Goal: Find specific page/section: Find specific page/section

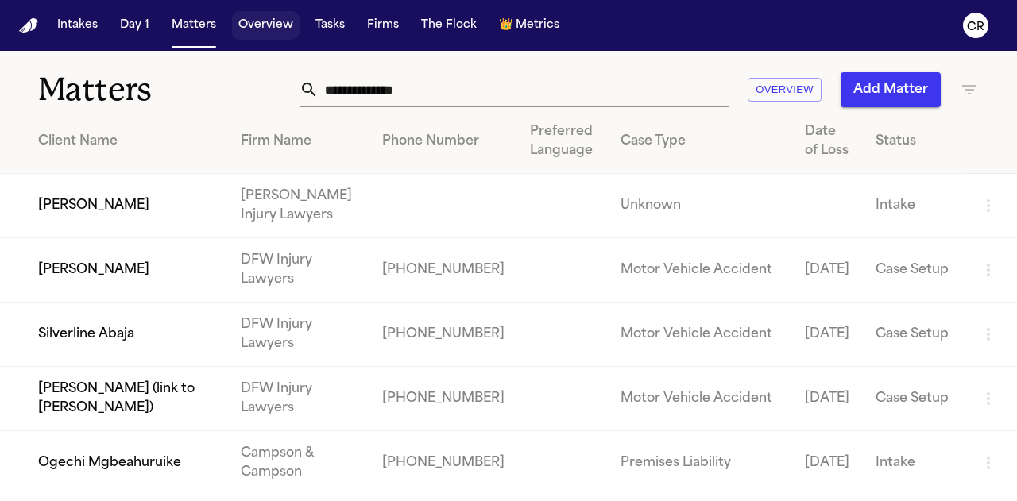
click at [258, 25] on button "Overview" at bounding box center [266, 25] width 68 height 29
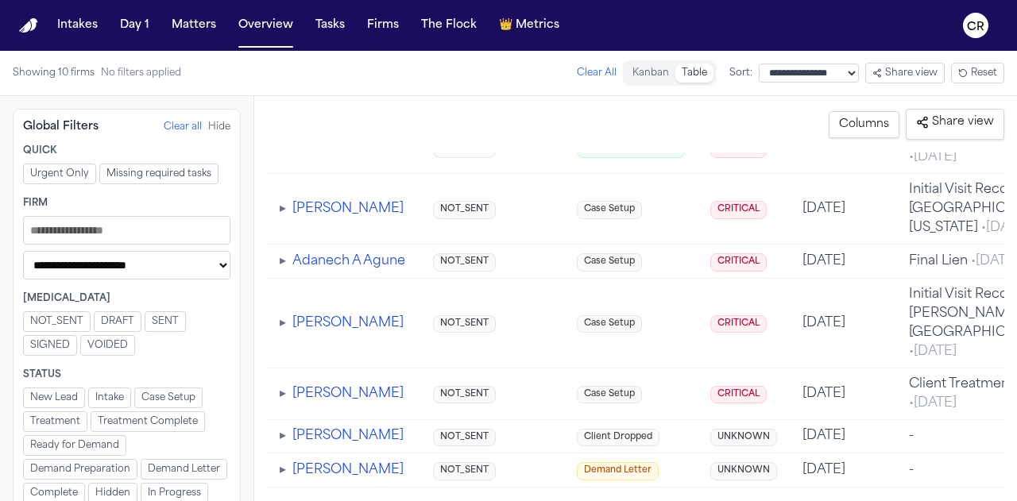
scroll to position [2503, 0]
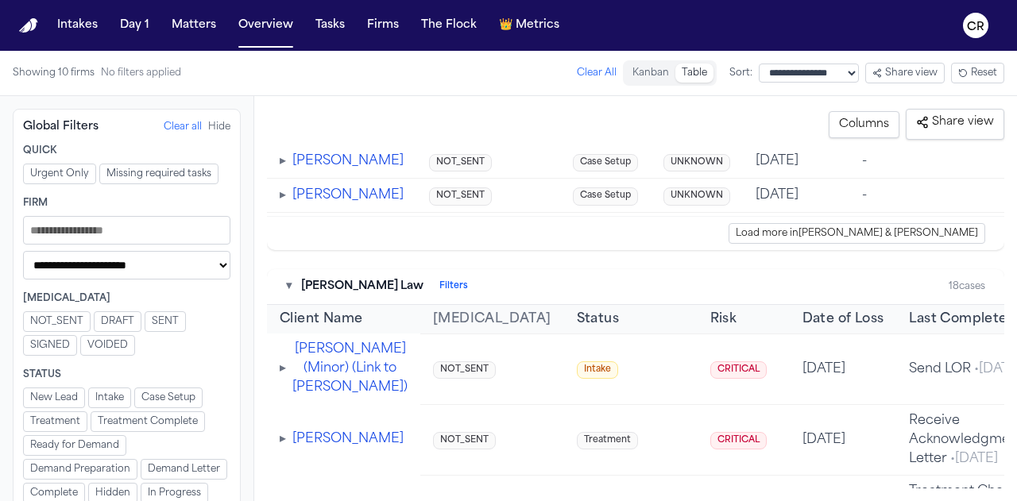
click at [92, 224] on input "Filters" at bounding box center [126, 230] width 207 height 29
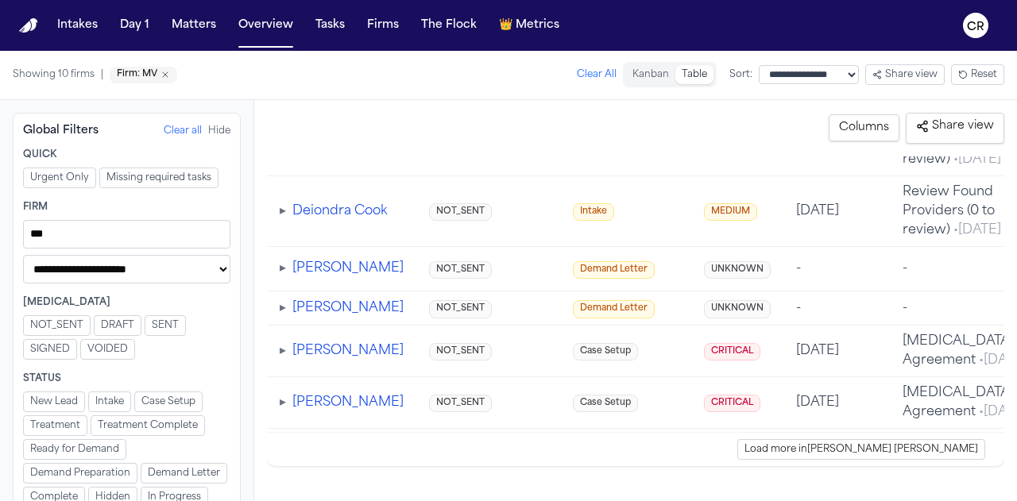
scroll to position [1798, 0]
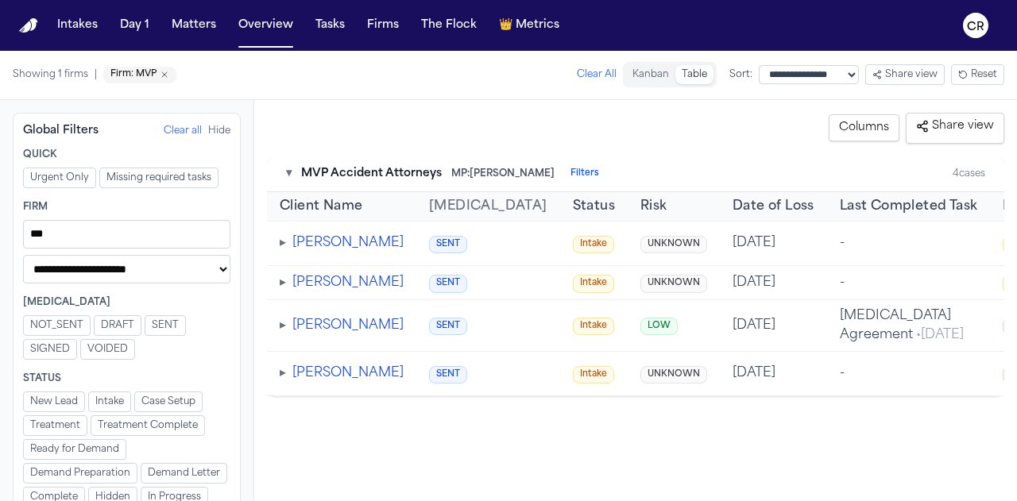
type input "***"
click at [340, 335] on button "[PERSON_NAME]" at bounding box center [347, 325] width 111 height 19
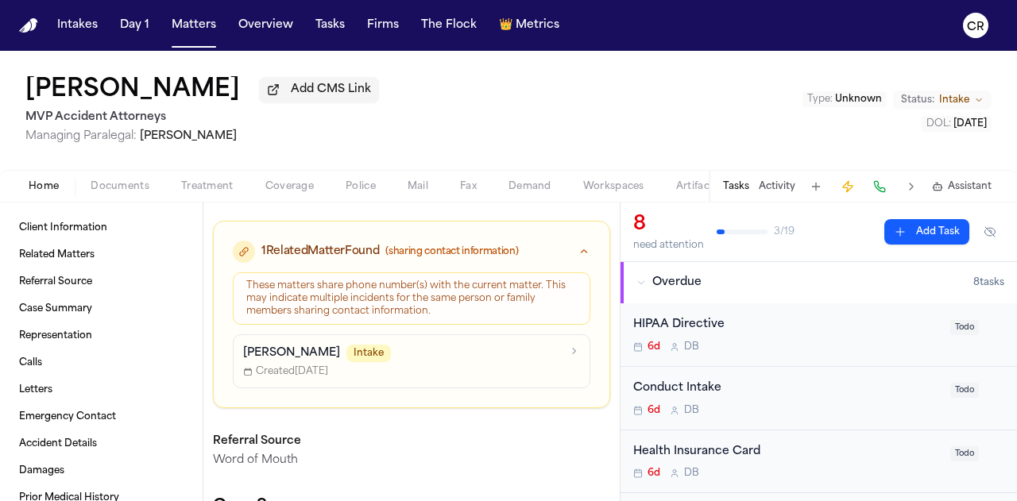
scroll to position [238, 0]
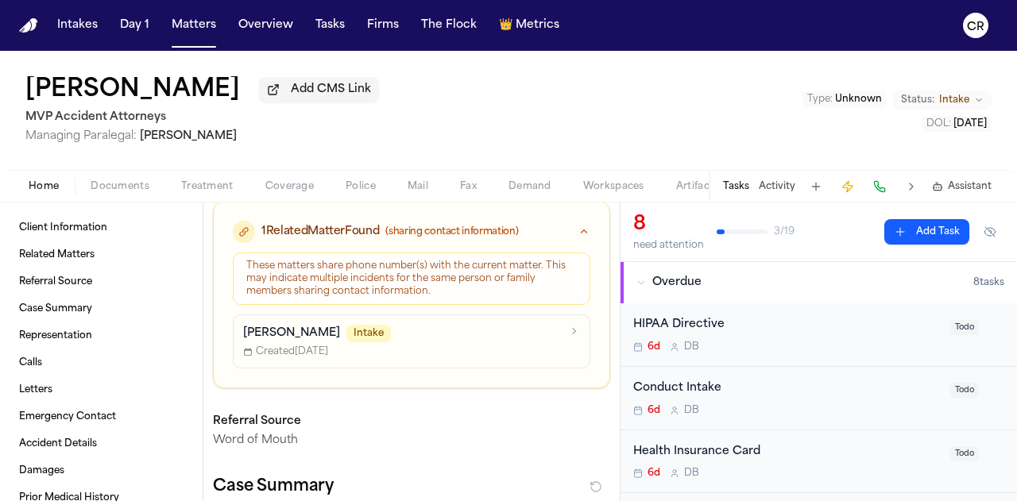
click at [102, 179] on button "Documents" at bounding box center [120, 186] width 91 height 19
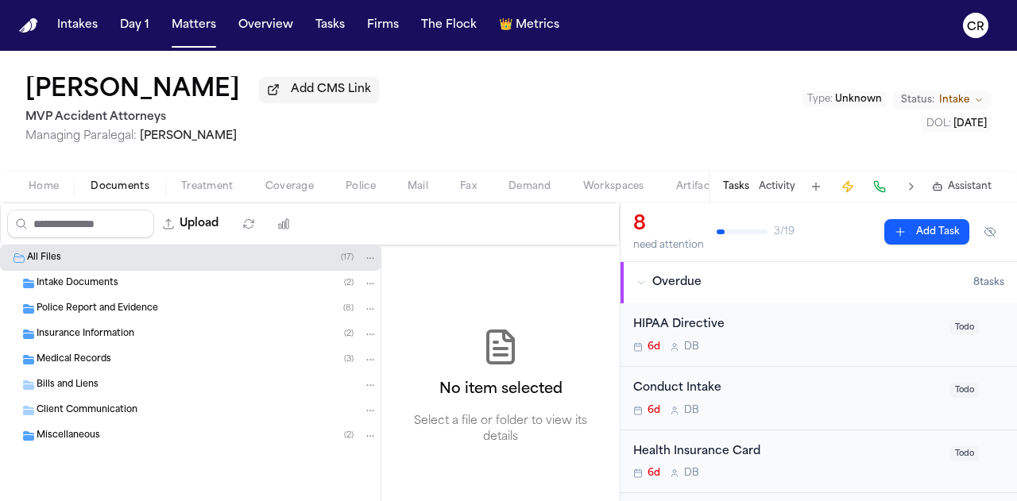
click at [168, 309] on div "Police Report and Evidence ( 8 )" at bounding box center [207, 309] width 341 height 14
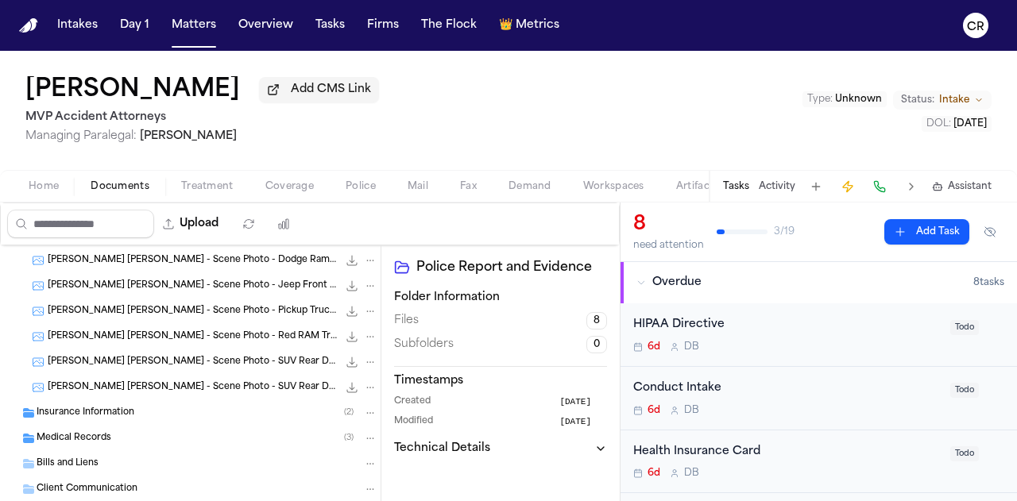
scroll to position [159, 0]
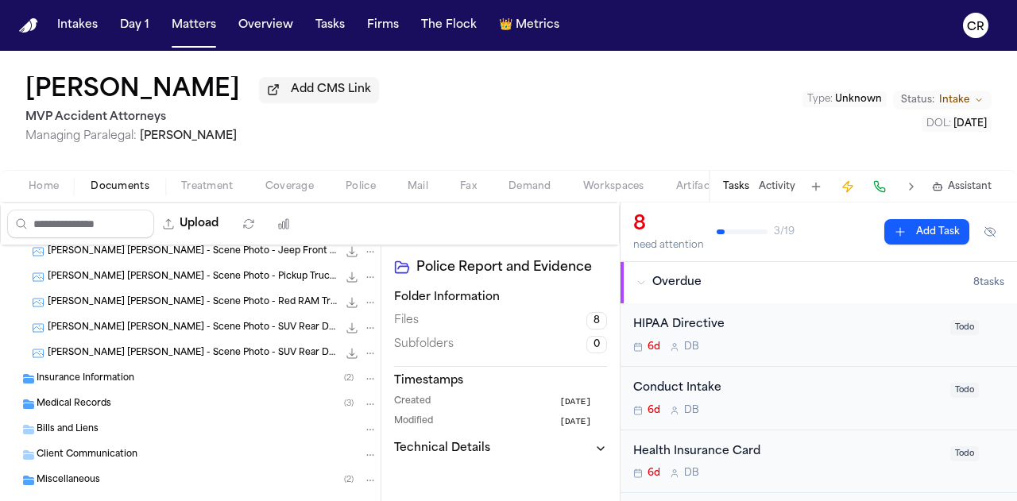
click at [214, 380] on div "Insurance Information ( 2 )" at bounding box center [207, 379] width 341 height 14
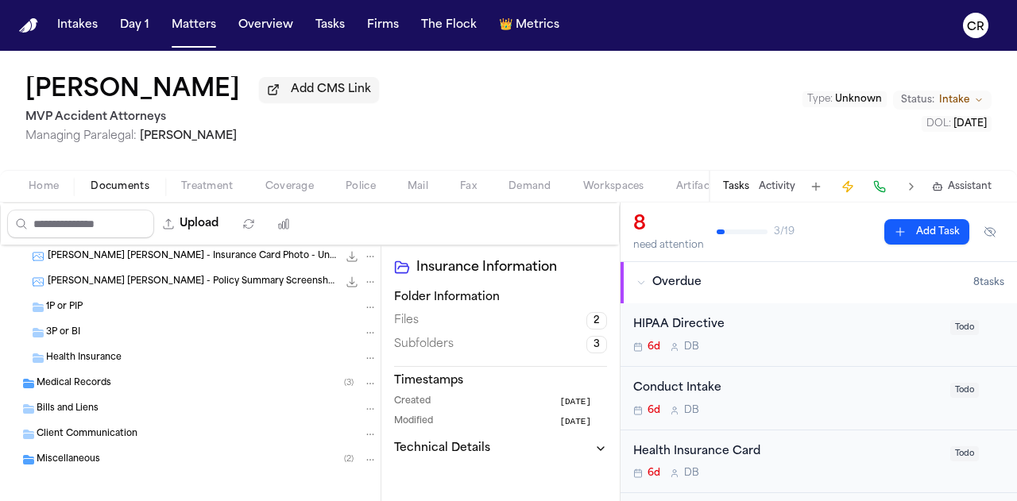
scroll to position [314, 0]
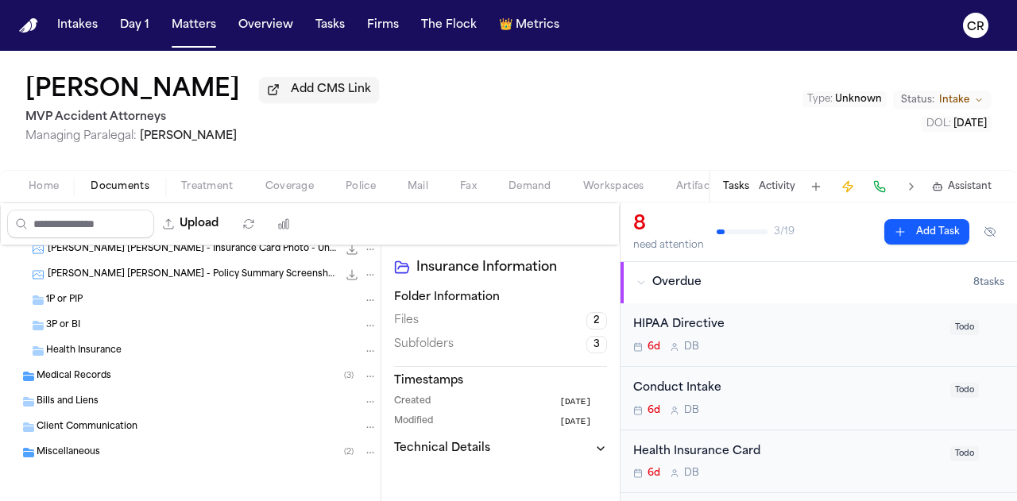
click at [189, 299] on div "1P or PIP" at bounding box center [211, 300] width 331 height 14
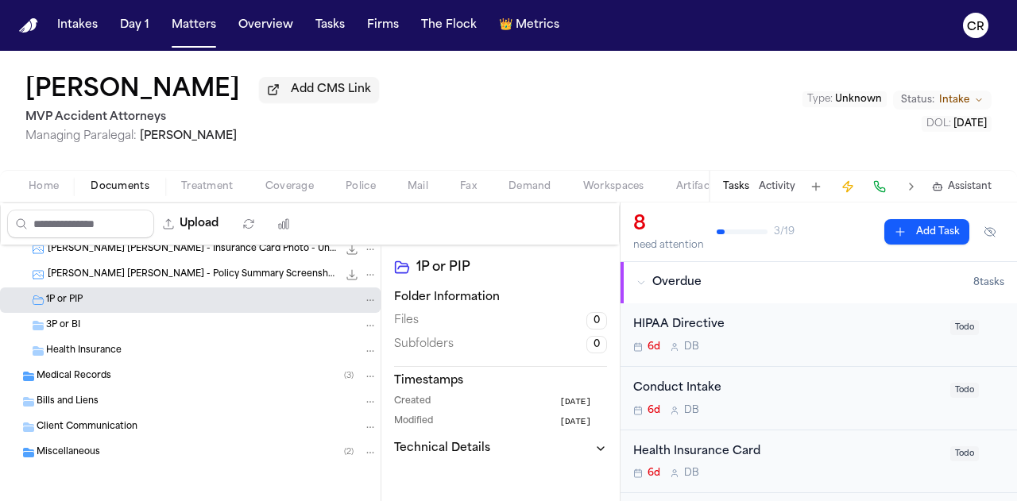
click at [207, 369] on div "Medical Records ( 3 )" at bounding box center [207, 376] width 341 height 14
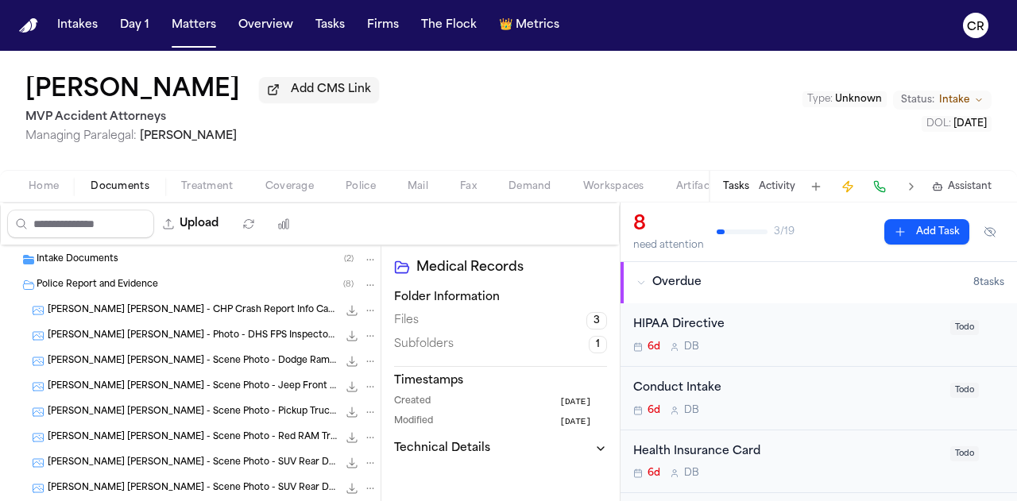
scroll to position [0, 0]
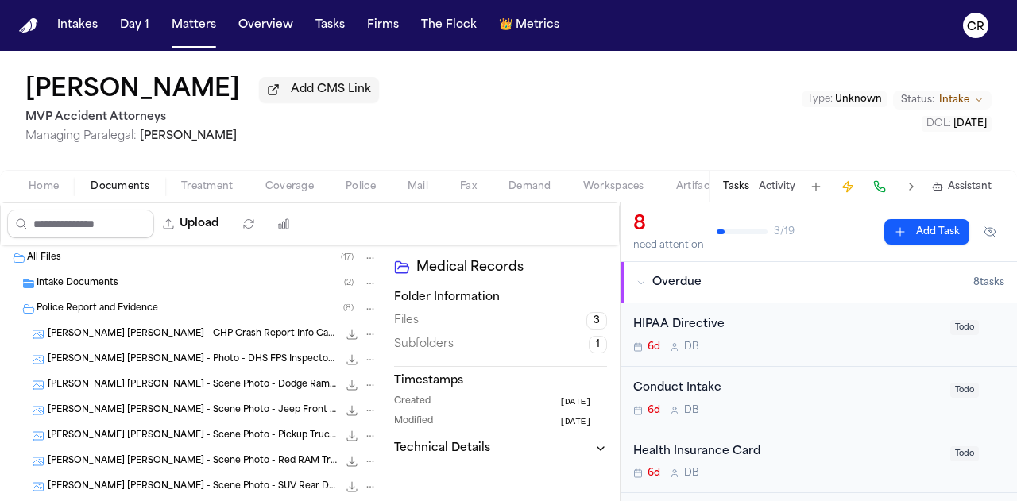
click at [129, 276] on div "Intake Documents ( 2 )" at bounding box center [207, 283] width 341 height 14
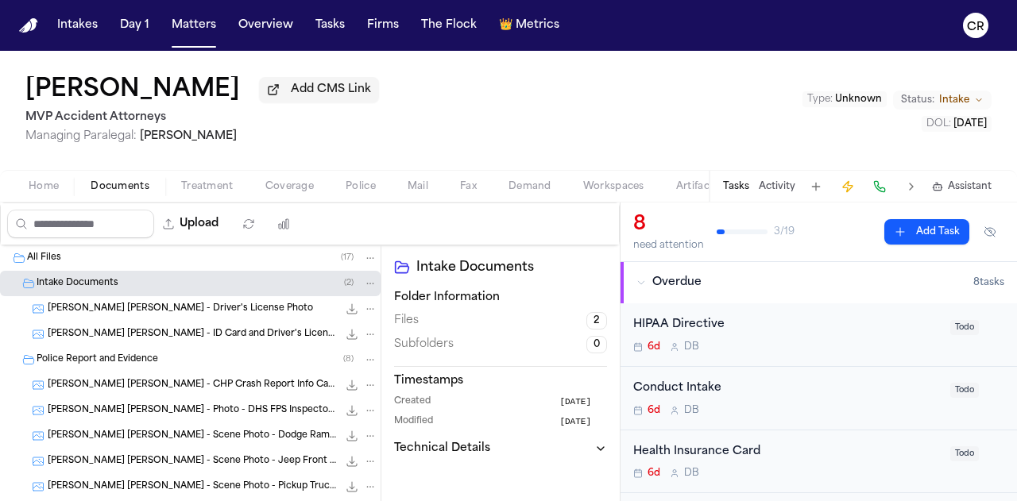
click at [172, 266] on div "All Files ( 17 )" at bounding box center [190, 257] width 380 height 25
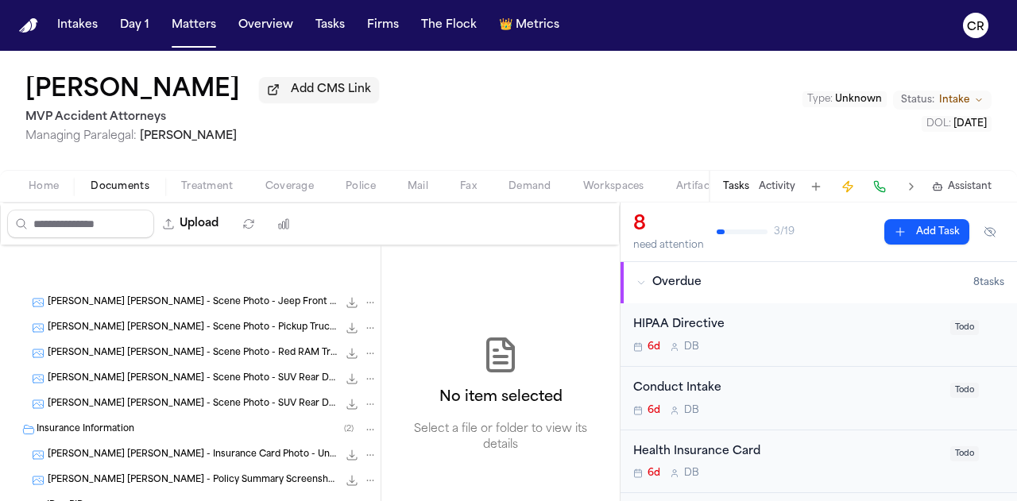
scroll to position [466, 0]
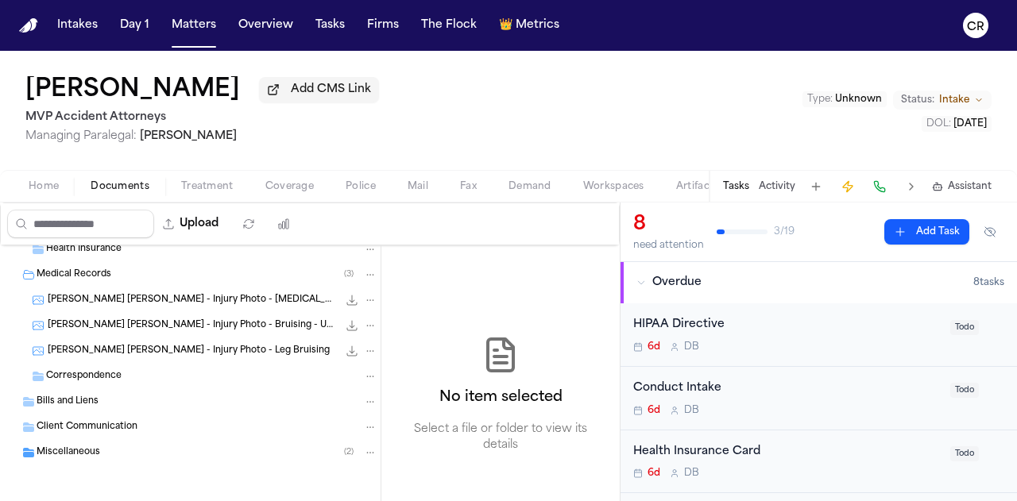
click at [254, 449] on div "Miscellaneous ( 2 )" at bounding box center [207, 453] width 341 height 14
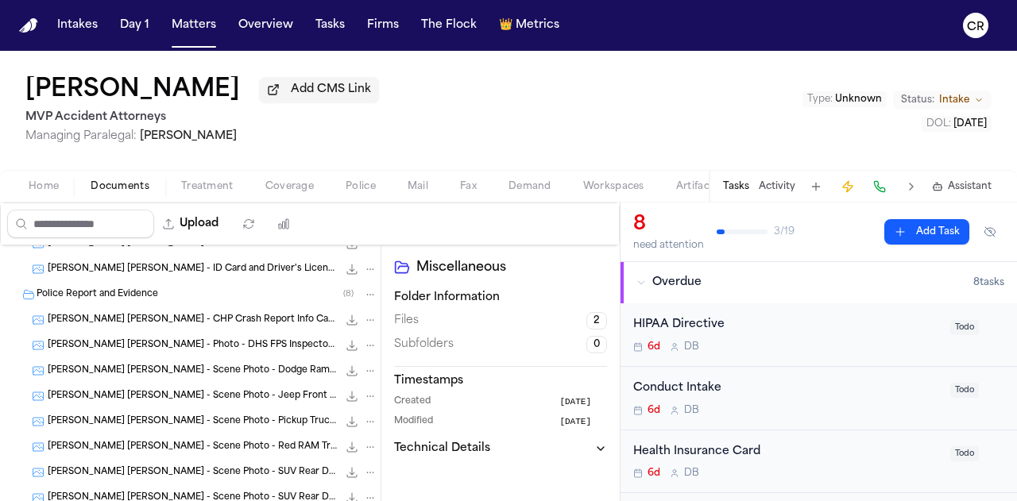
scroll to position [41, 0]
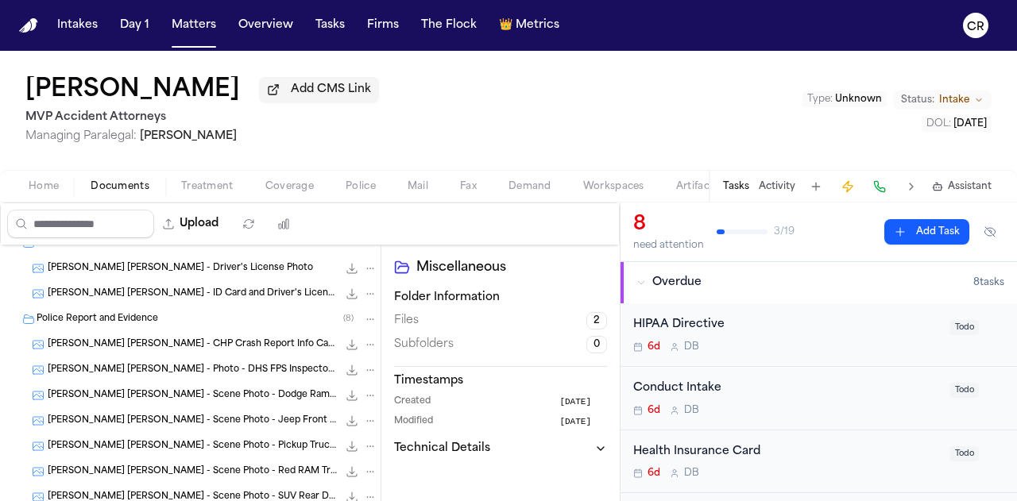
click at [31, 27] on img "Home" at bounding box center [28, 25] width 19 height 15
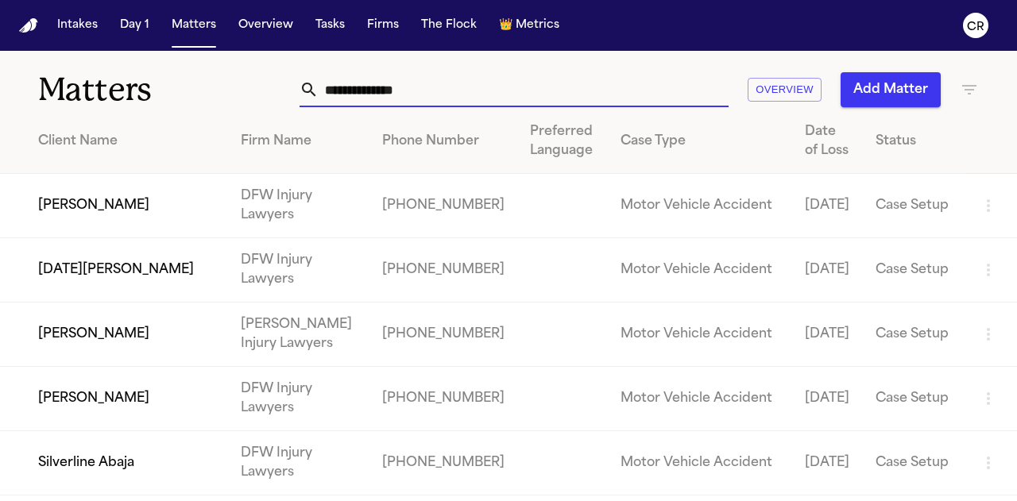
click at [422, 91] on input "text" at bounding box center [523, 89] width 410 height 35
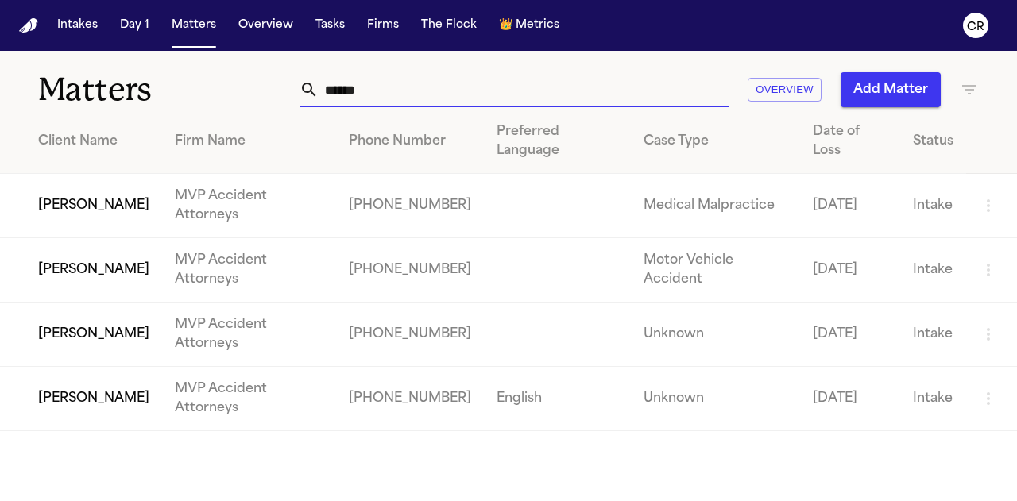
type input "******"
click at [543, 276] on td at bounding box center [557, 270] width 147 height 64
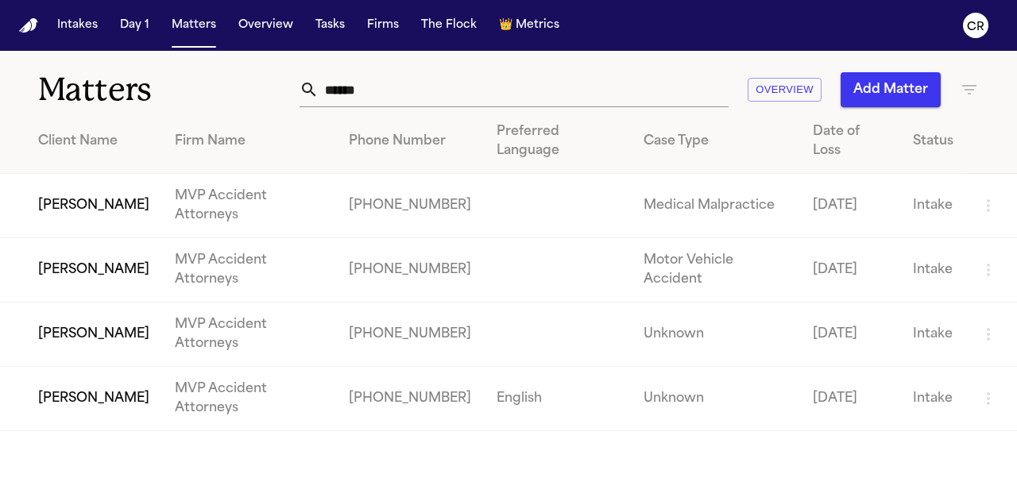
click at [475, 272] on td "[PHONE_NUMBER]" at bounding box center [410, 270] width 148 height 64
click at [80, 269] on td "[PERSON_NAME]" at bounding box center [81, 270] width 162 height 64
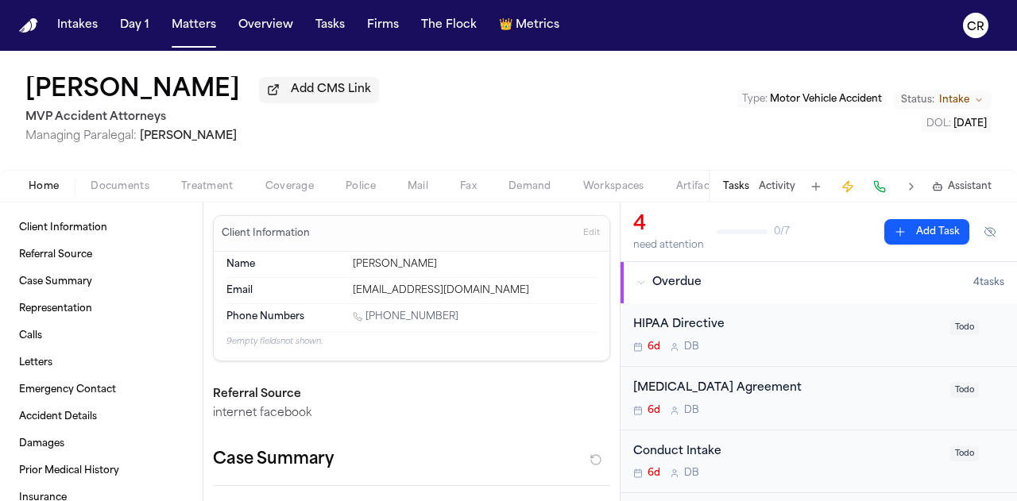
click at [110, 191] on span "Documents" at bounding box center [120, 186] width 59 height 13
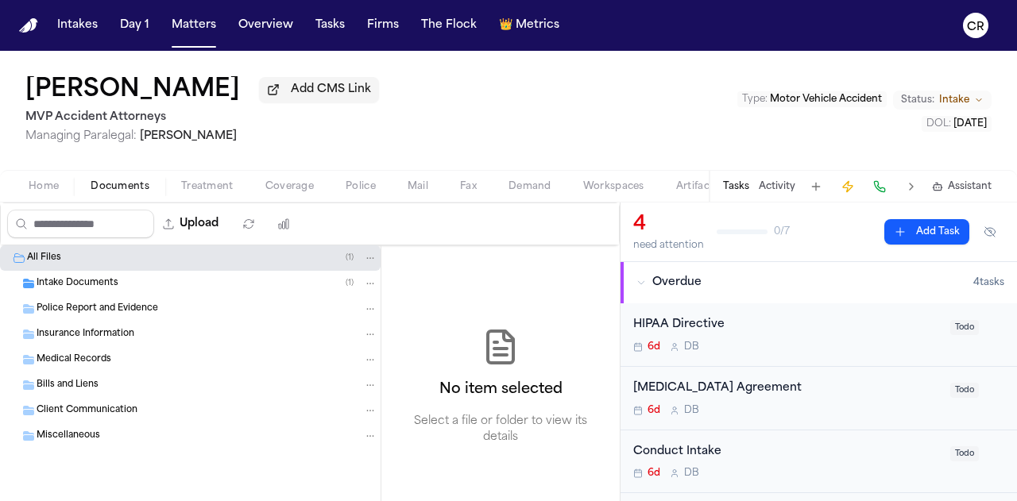
click at [147, 285] on div "Intake Documents ( 1 )" at bounding box center [207, 283] width 341 height 14
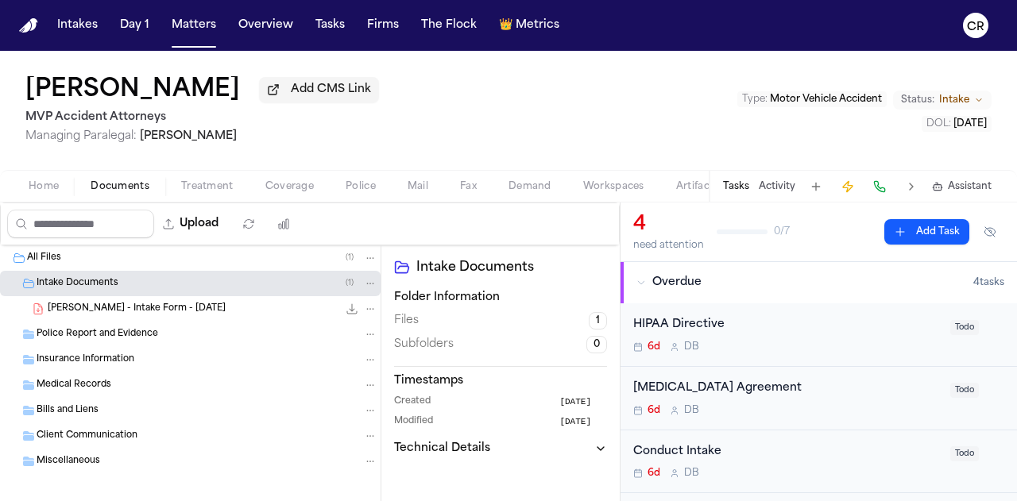
click at [157, 308] on span "[PERSON_NAME] - Intake Form - [DATE]" at bounding box center [137, 310] width 178 height 14
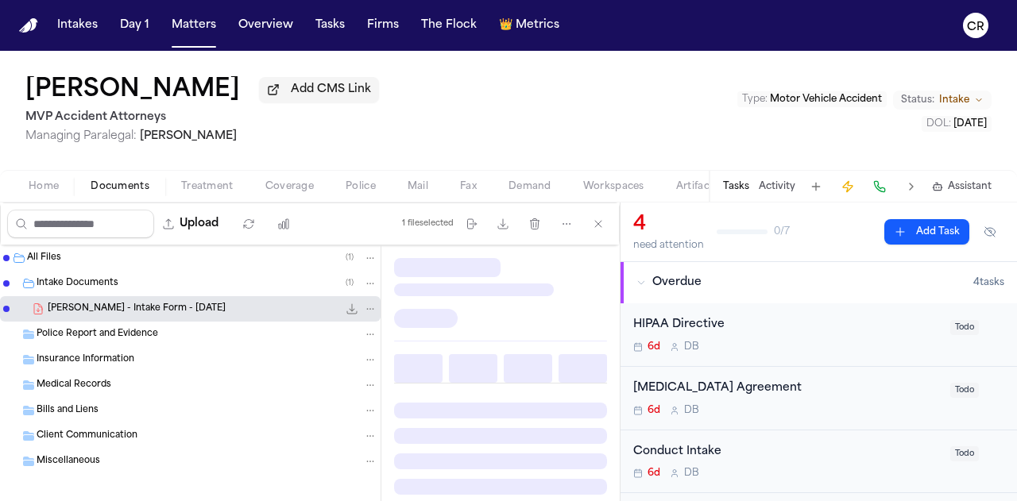
click at [157, 308] on span "[PERSON_NAME] - Intake Form - [DATE]" at bounding box center [137, 310] width 178 height 14
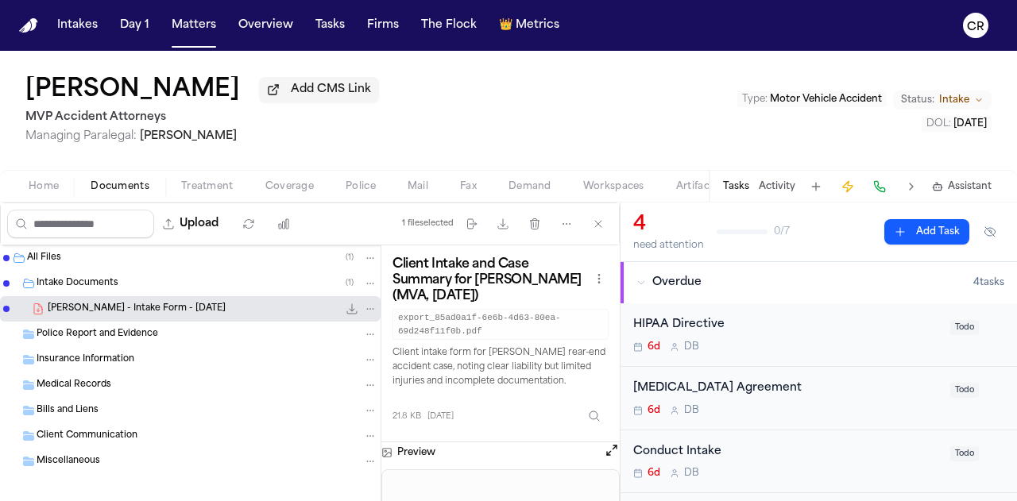
click at [34, 36] on nav "Intakes Day 1 Matters Overview Tasks Firms The Flock 👑 Metrics CR" at bounding box center [508, 25] width 1017 height 51
click at [23, 14] on nav "Intakes Day 1 Matters Overview Tasks Firms The Flock 👑 Metrics CR" at bounding box center [508, 25] width 1017 height 51
click at [29, 26] on img "Home" at bounding box center [28, 25] width 19 height 15
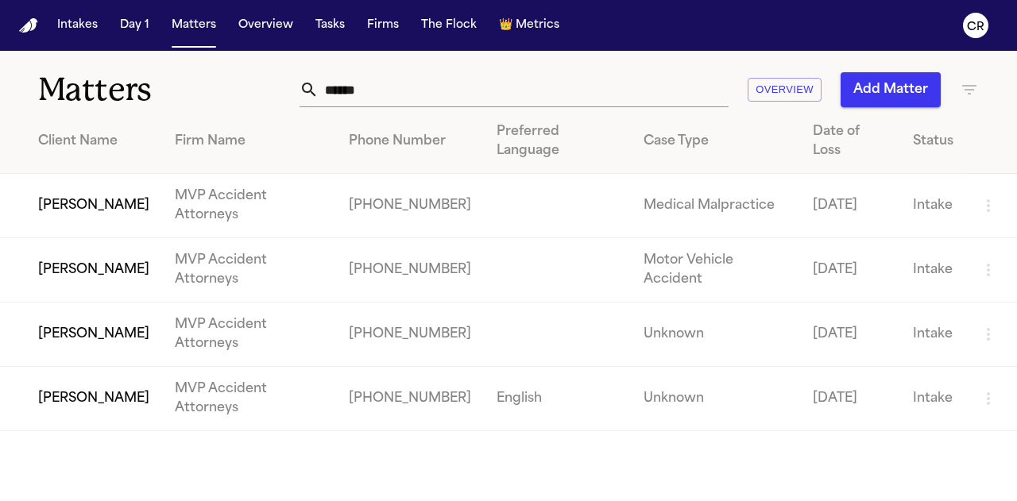
click at [28, 29] on img "Home" at bounding box center [28, 25] width 19 height 15
click at [80, 328] on td "[PERSON_NAME]" at bounding box center [81, 335] width 162 height 64
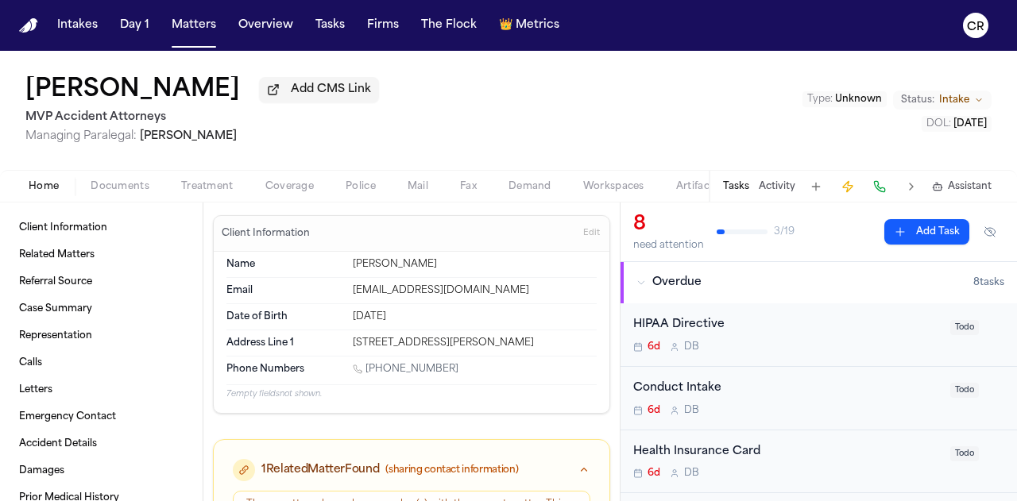
click at [44, 131] on span "Managing Paralegal:" at bounding box center [80, 136] width 111 height 12
click at [59, 61] on div "[PERSON_NAME] Add CMS Link MVP Accident Attorneys Managing Paralegal: [PERSON_N…" at bounding box center [508, 110] width 1017 height 119
